Goal: Task Accomplishment & Management: Manage account settings

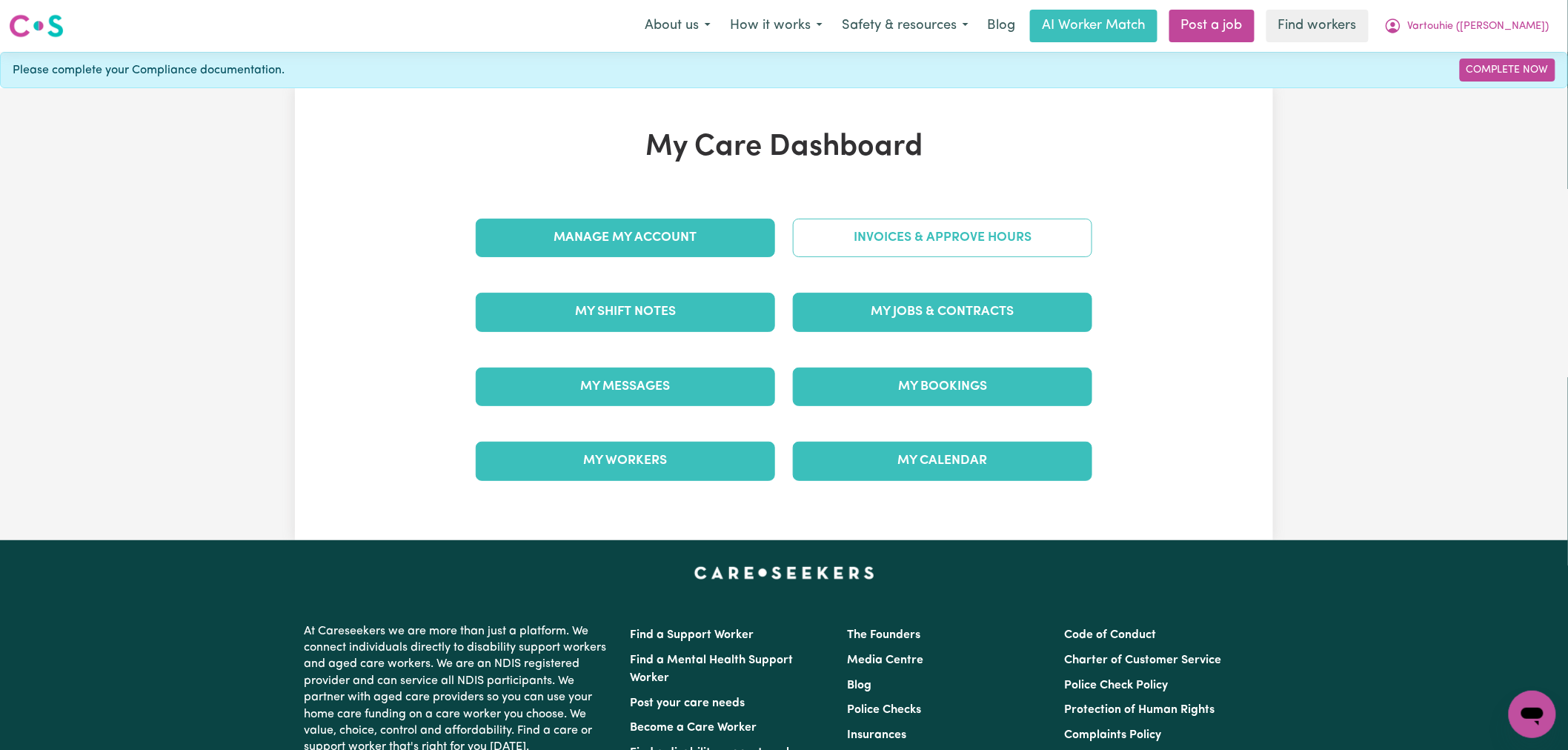
click at [952, 237] on link "Invoices & Approve Hours" at bounding box center [942, 237] width 299 height 38
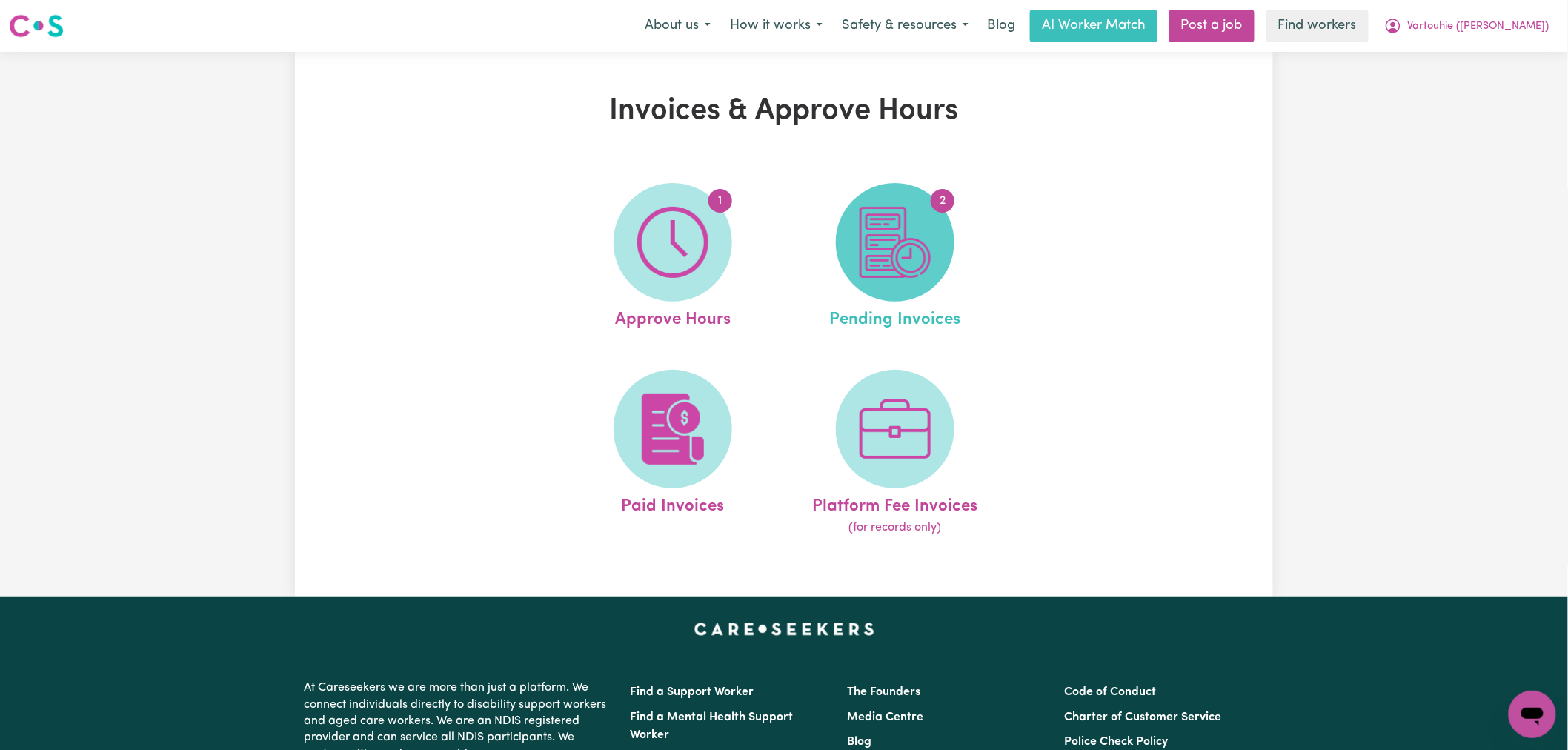
click at [936, 272] on span "2" at bounding box center [895, 242] width 119 height 119
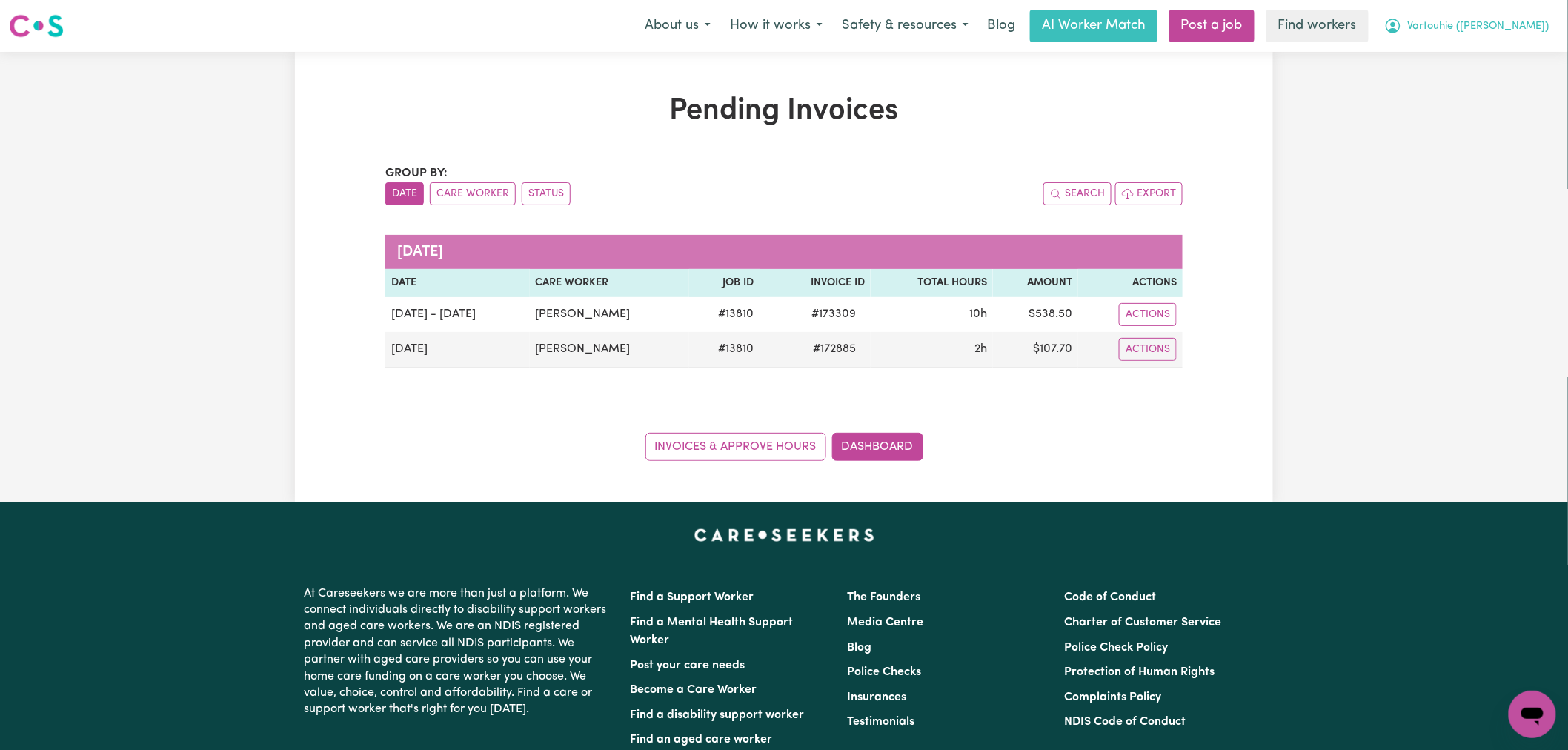
click at [1485, 15] on button "Vartouhie ([PERSON_NAME])" at bounding box center [1466, 26] width 185 height 31
click at [1499, 82] on link "Logout" at bounding box center [1499, 85] width 117 height 28
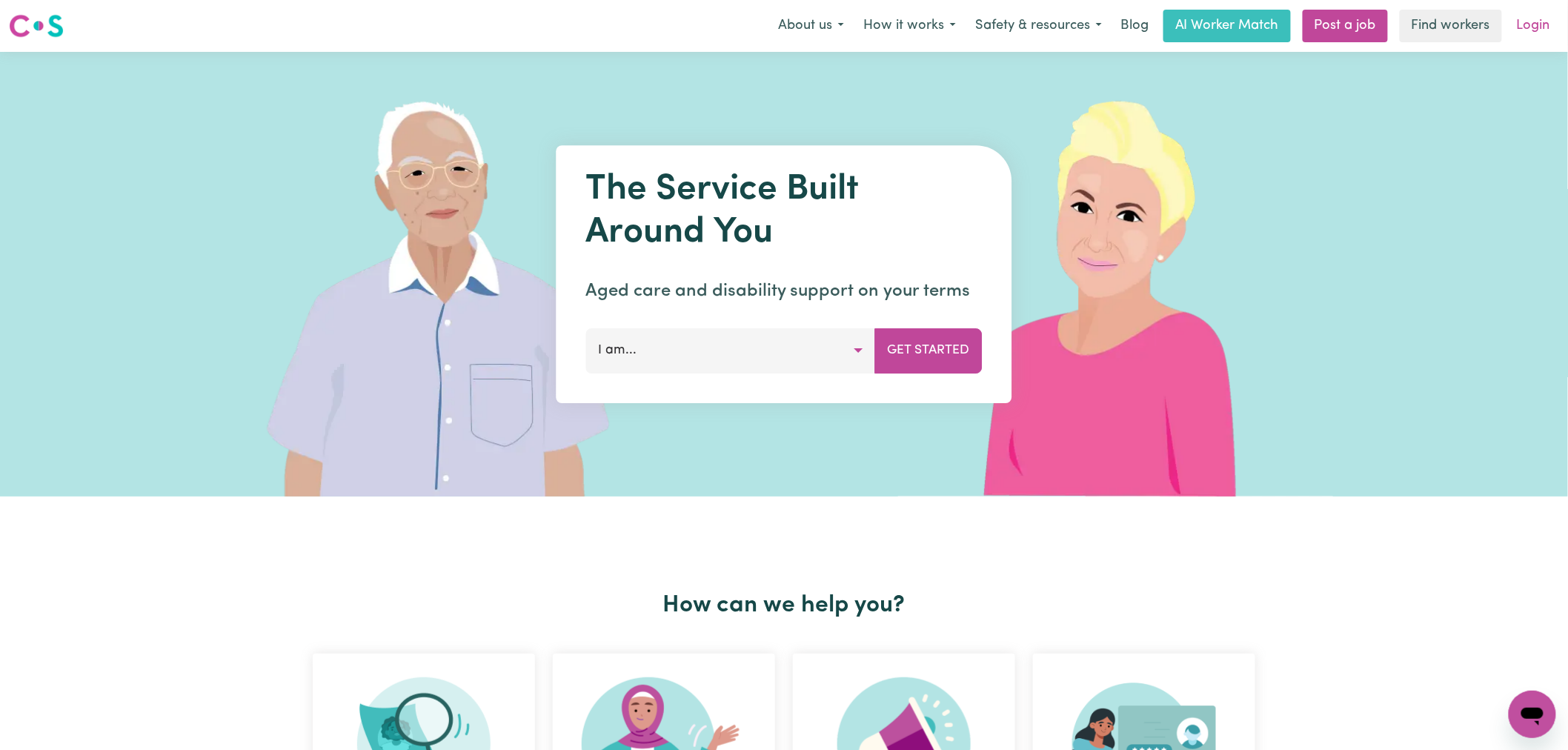
click at [1538, 22] on link "Login" at bounding box center [1533, 26] width 51 height 33
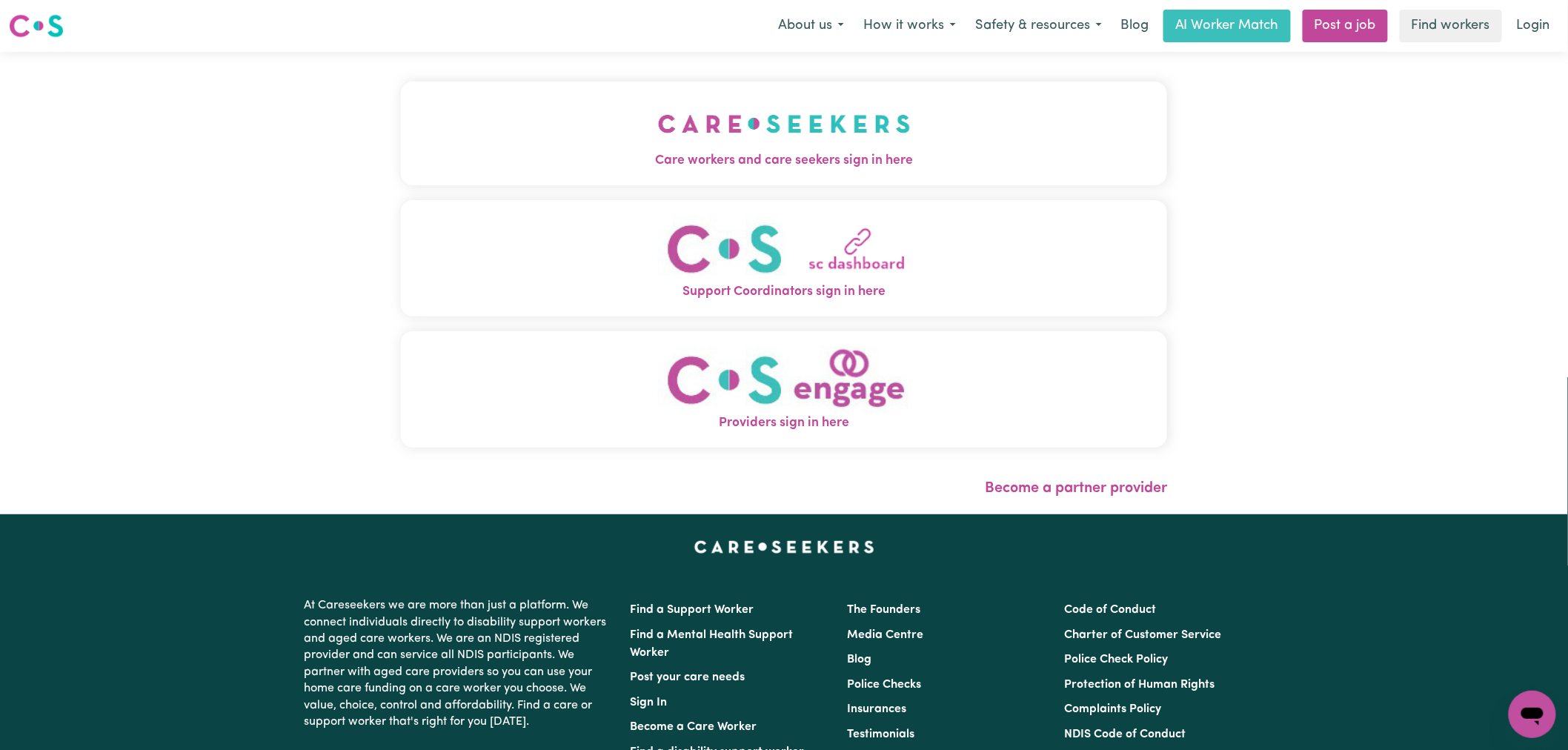
click at [648, 164] on span "Care workers and care seekers sign in here" at bounding box center [784, 160] width 766 height 19
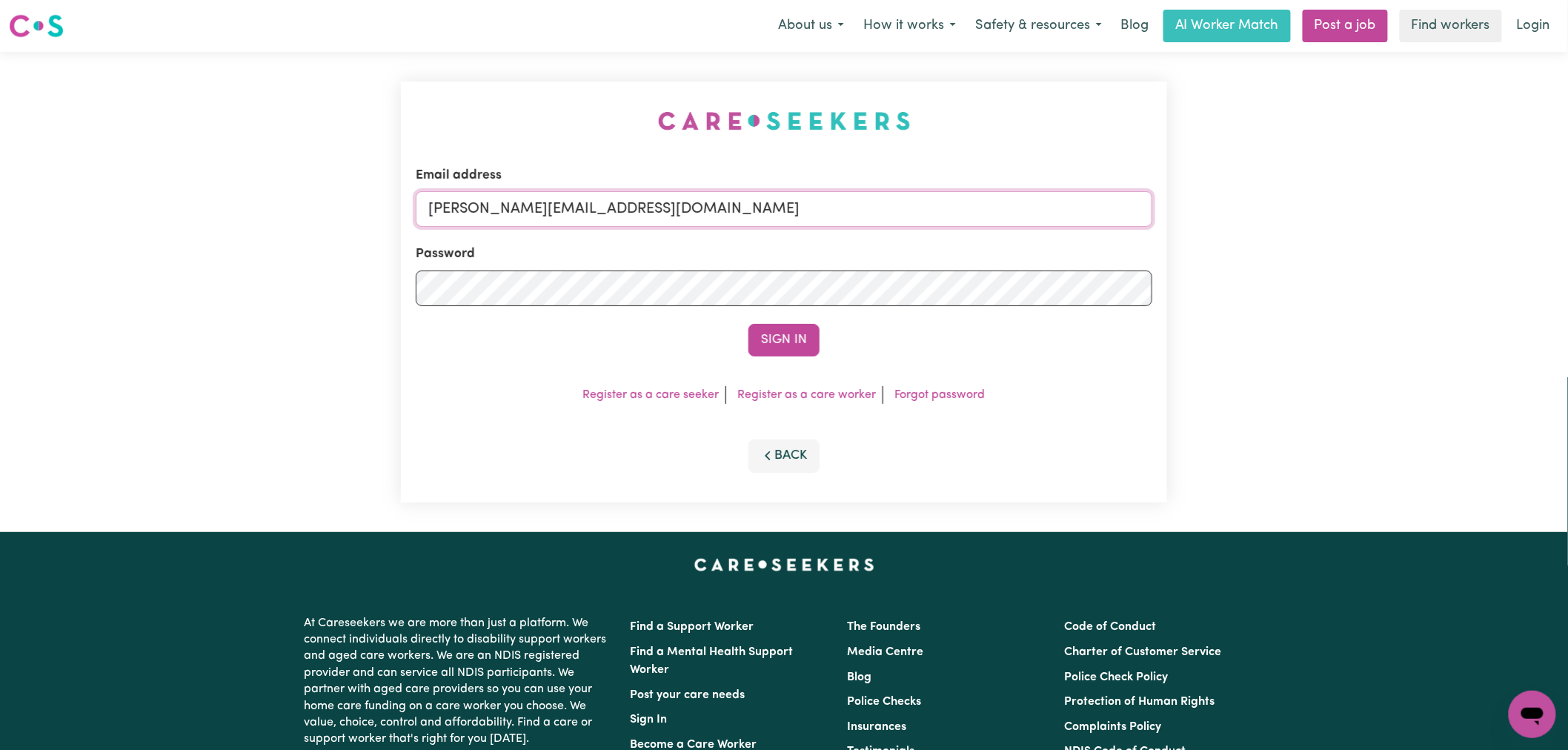
click at [678, 209] on input "[PERSON_NAME][EMAIL_ADDRESS][DOMAIN_NAME]" at bounding box center [784, 209] width 737 height 35
drag, startPoint x: 723, startPoint y: 210, endPoint x: 508, endPoint y: 206, distance: 215.0
click at [508, 206] on input "[EMAIL_ADDRESS][DOMAIN_NAME]" at bounding box center [784, 209] width 737 height 35
type input "[EMAIL_ADDRESS][DOMAIN_NAME]"
click at [748, 324] on button "Sign In" at bounding box center [783, 340] width 71 height 33
